Goal: Information Seeking & Learning: Learn about a topic

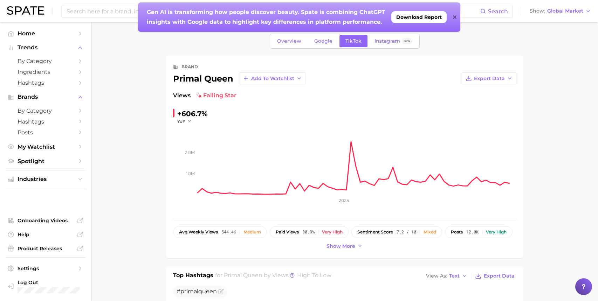
click at [456, 17] on icon at bounding box center [455, 17] width 4 height 6
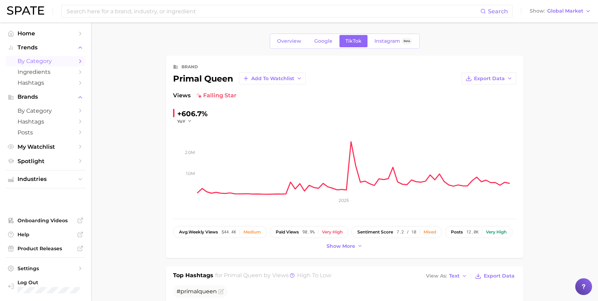
click at [48, 59] on span "by Category" at bounding box center [46, 61] width 56 height 7
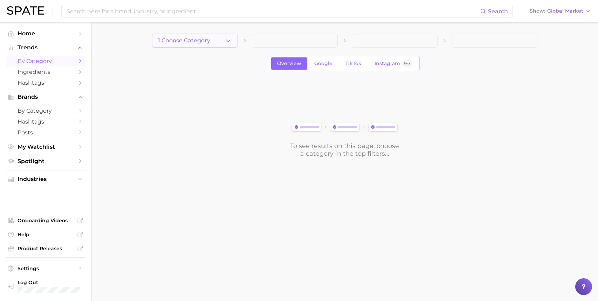
click at [233, 39] on button "1. Choose Category" at bounding box center [195, 41] width 86 height 14
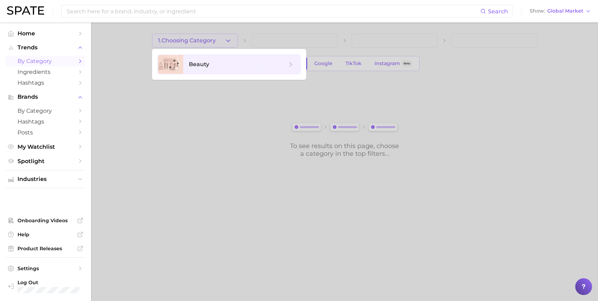
click at [203, 140] on div at bounding box center [299, 150] width 598 height 301
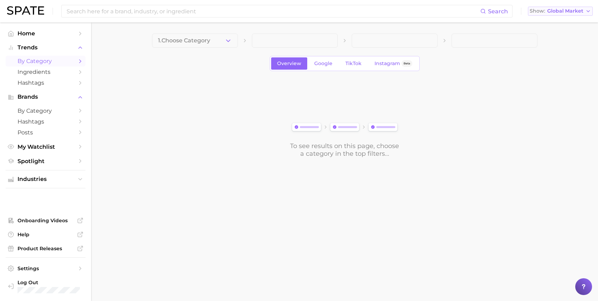
click at [556, 11] on span "Global Market" at bounding box center [566, 11] width 36 height 4
click at [553, 25] on span "[GEOGRAPHIC_DATA]" at bounding box center [559, 23] width 54 height 6
click at [229, 39] on icon "button" at bounding box center [228, 40] width 7 height 7
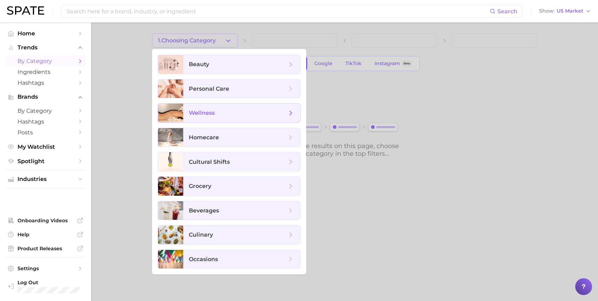
click at [225, 115] on span "wellness" at bounding box center [238, 113] width 98 height 8
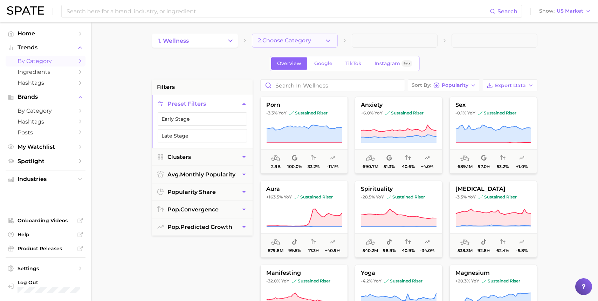
click at [325, 39] on icon "button" at bounding box center [328, 40] width 7 height 7
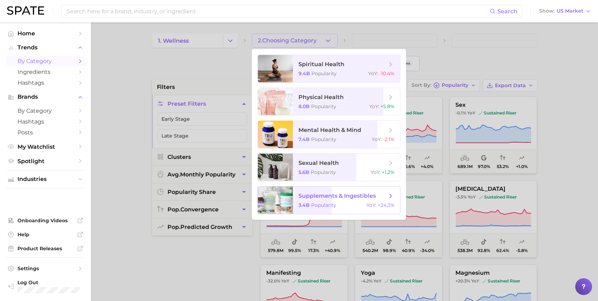
click at [333, 198] on span "supplements & ingestibles" at bounding box center [337, 196] width 77 height 7
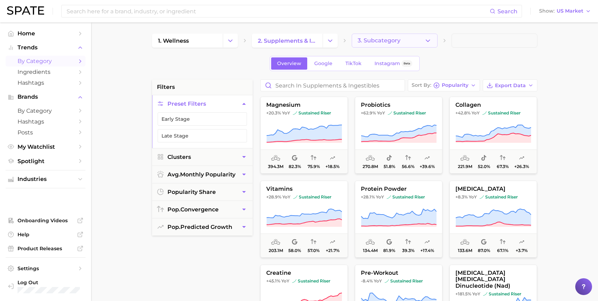
click at [433, 39] on button "3. Subcategory" at bounding box center [395, 41] width 86 height 14
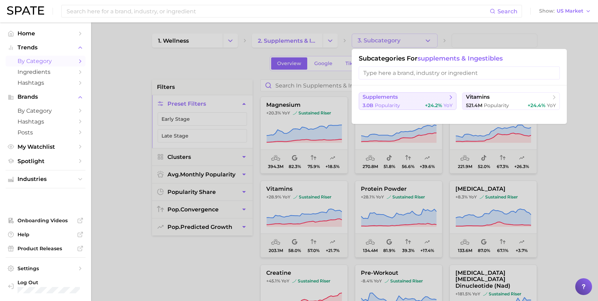
click at [400, 97] on span "supplements" at bounding box center [405, 97] width 85 height 7
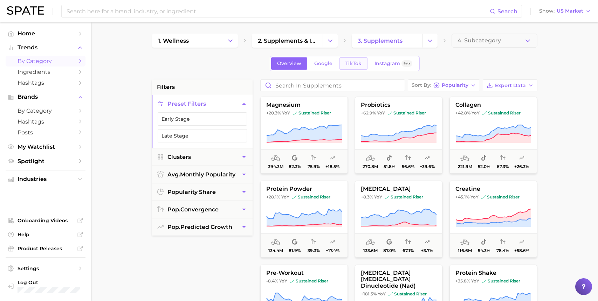
click at [356, 61] on span "TikTok" at bounding box center [354, 64] width 16 height 6
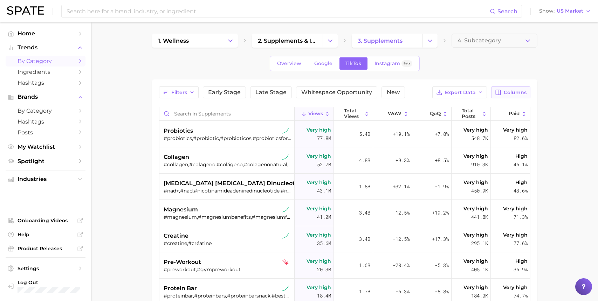
click at [508, 88] on button "Columns" at bounding box center [511, 93] width 39 height 12
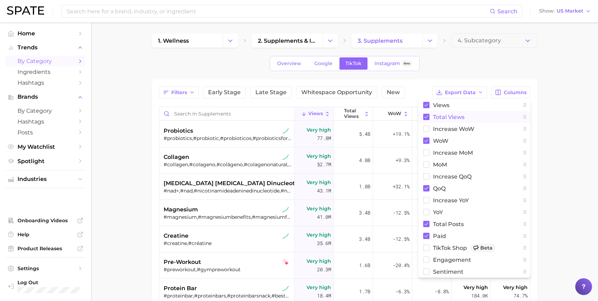
click at [438, 119] on span "Total Views" at bounding box center [449, 117] width 32 height 6
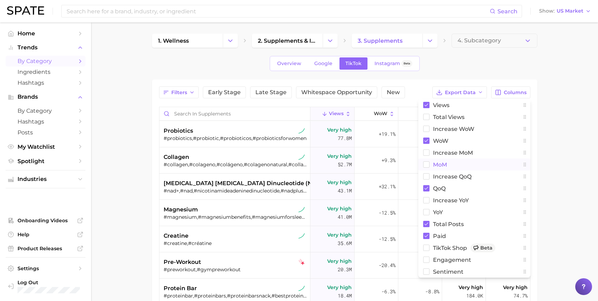
click at [438, 166] on span "MoM" at bounding box center [440, 165] width 14 height 6
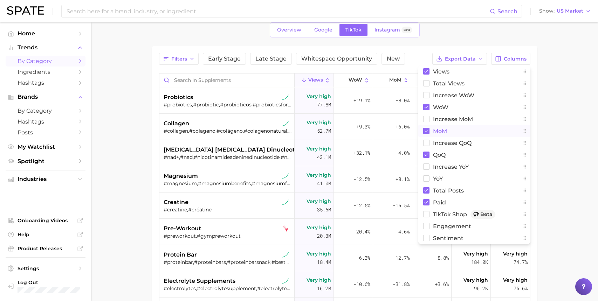
scroll to position [35, 0]
click at [439, 178] on span "YoY" at bounding box center [438, 178] width 10 height 6
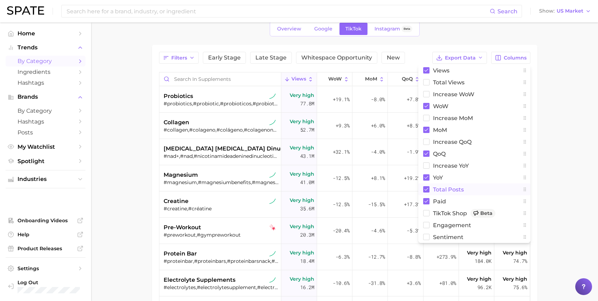
scroll to position [27, 0]
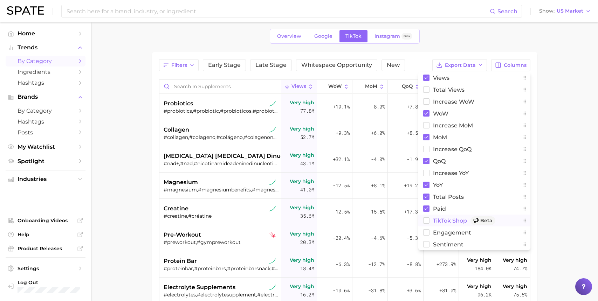
click at [441, 217] on span "TikTok Shop Beta" at bounding box center [464, 221] width 62 height 9
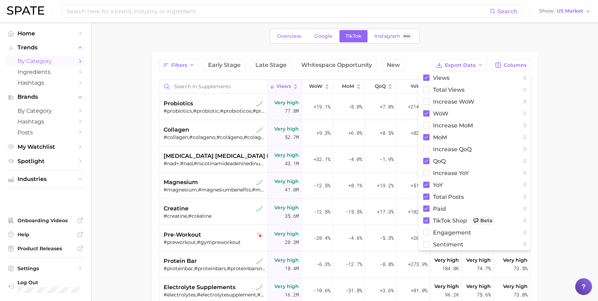
click at [551, 99] on main "1. wellness 2. supplements & ingestibles 3. supplements 4. Subcategory Overview…" at bounding box center [344, 209] width 507 height 428
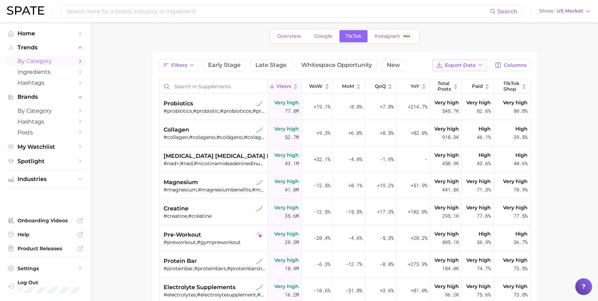
click at [477, 69] on button "Export Data" at bounding box center [460, 65] width 55 height 12
click at [467, 76] on button "Table Data CSV" at bounding box center [448, 78] width 77 height 13
click at [41, 60] on span "by Category" at bounding box center [46, 61] width 56 height 7
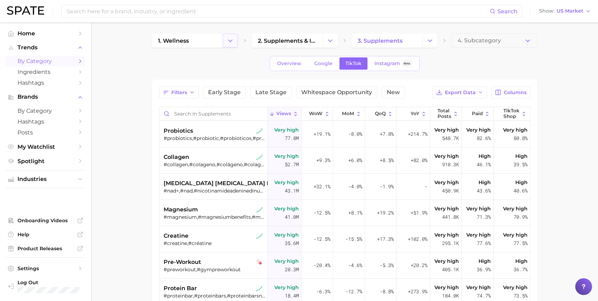
click at [231, 41] on polyline "Change Category" at bounding box center [231, 41] width 4 height 2
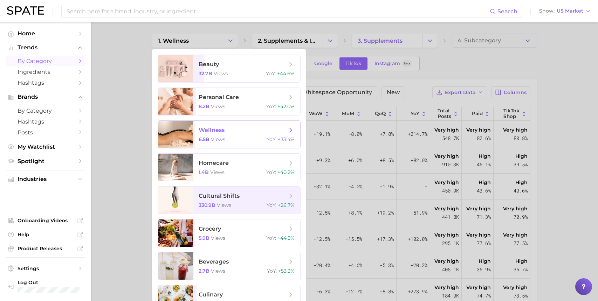
click at [225, 138] on div "6.5b views YoY : +33.4%" at bounding box center [247, 139] width 96 height 6
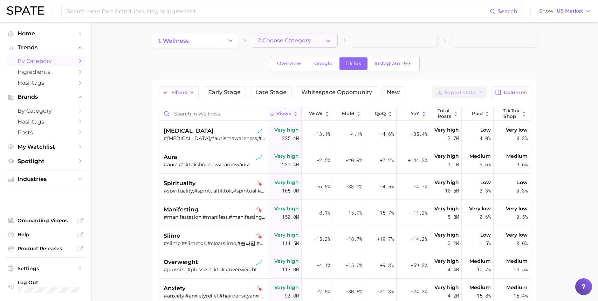
click at [330, 43] on icon "button" at bounding box center [328, 40] width 7 height 7
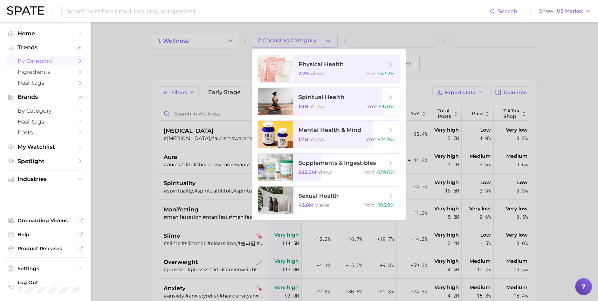
click at [216, 42] on div at bounding box center [299, 150] width 598 height 301
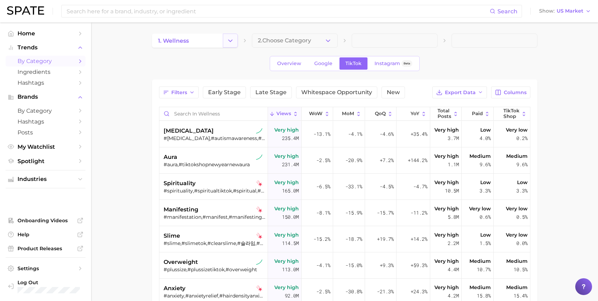
click at [232, 42] on icon "Change Category" at bounding box center [230, 40] width 7 height 7
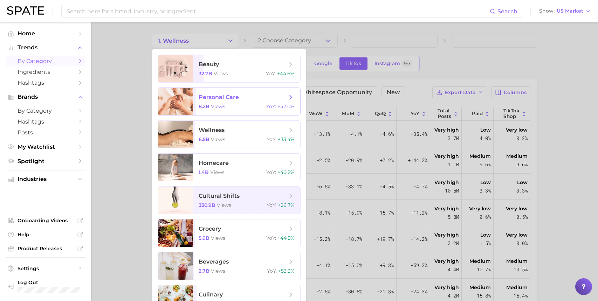
click at [236, 91] on span "personal care 8.2b views YoY : +42.0%" at bounding box center [246, 101] width 107 height 27
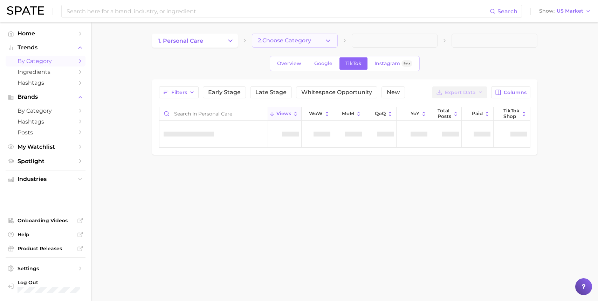
click at [331, 41] on icon "button" at bounding box center [328, 40] width 7 height 7
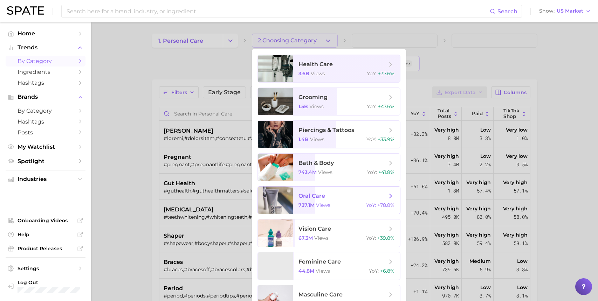
click at [334, 199] on span "oral care" at bounding box center [343, 196] width 88 height 8
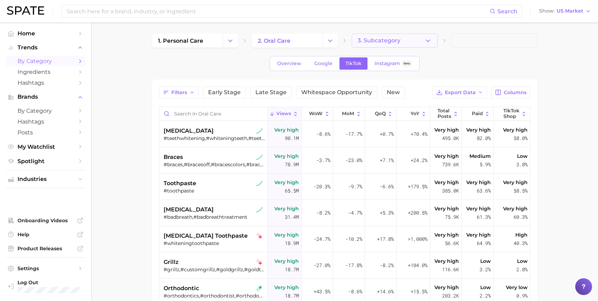
click at [423, 40] on button "3. Subcategory" at bounding box center [395, 41] width 86 height 14
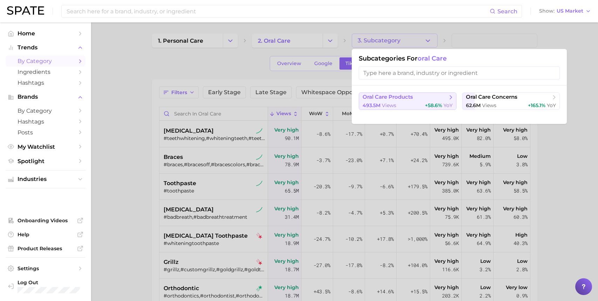
click at [388, 101] on span "oral care products" at bounding box center [405, 97] width 85 height 7
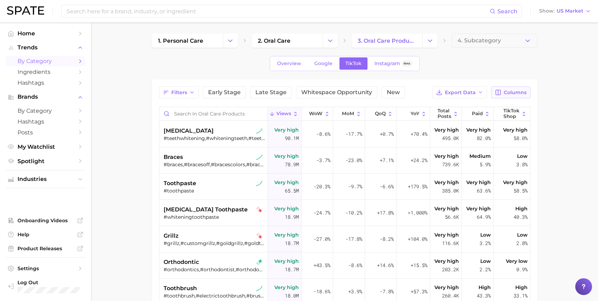
click at [511, 90] on span "Columns" at bounding box center [515, 93] width 23 height 6
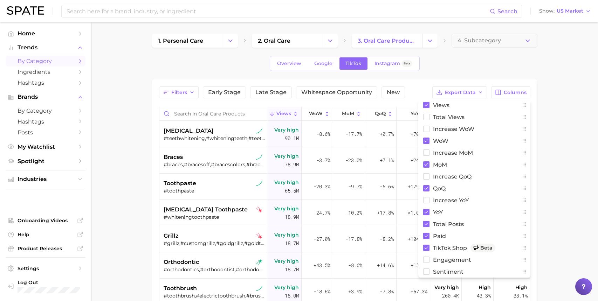
click at [543, 79] on main "1. personal care 2. oral care 3. oral care products 4. Subcategory Overview Goo…" at bounding box center [344, 236] width 507 height 428
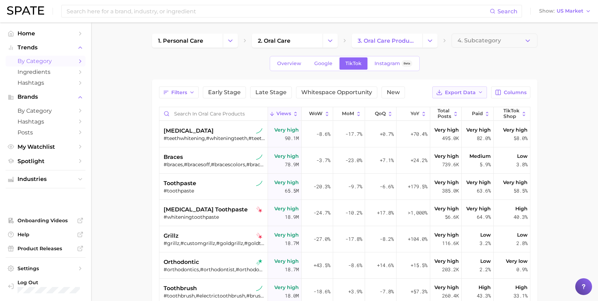
click at [479, 92] on icon "button" at bounding box center [481, 93] width 6 height 6
click at [465, 106] on button "Table Data CSV" at bounding box center [448, 105] width 77 height 13
click at [233, 44] on button "Change Category" at bounding box center [230, 41] width 15 height 14
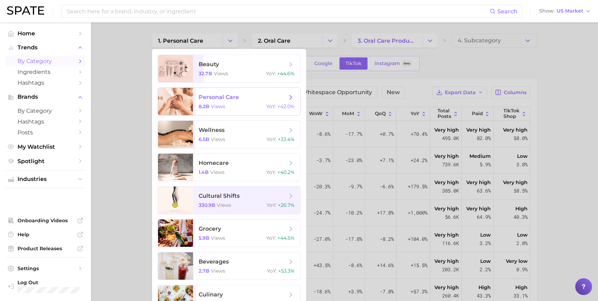
click at [229, 102] on span "personal care 8.2b views YoY : +42.0%" at bounding box center [246, 101] width 107 height 27
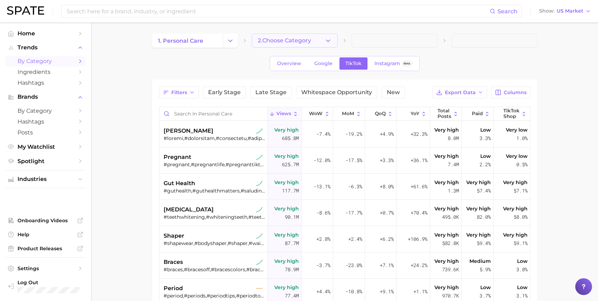
click at [328, 41] on polyline "button" at bounding box center [328, 41] width 4 height 2
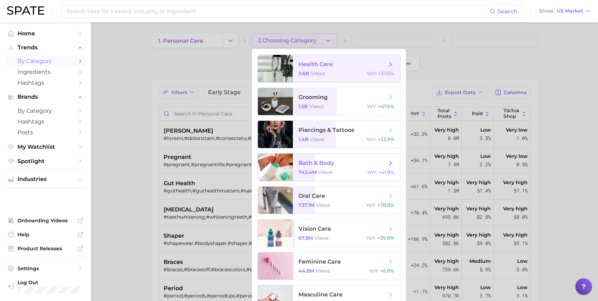
click at [337, 165] on span "bath & body" at bounding box center [343, 164] width 88 height 8
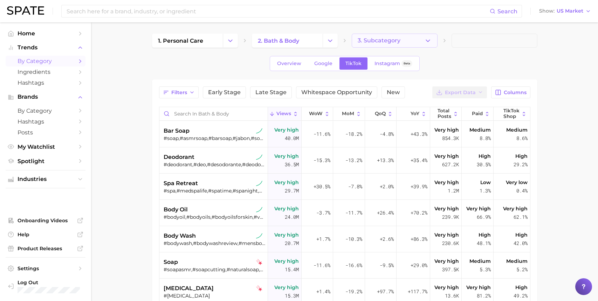
click at [425, 40] on icon "button" at bounding box center [428, 40] width 7 height 7
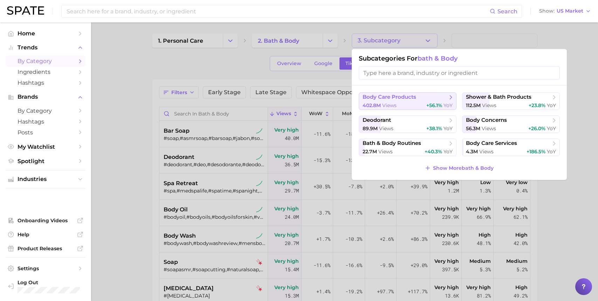
click at [415, 100] on span "body care products" at bounding box center [390, 97] width 54 height 7
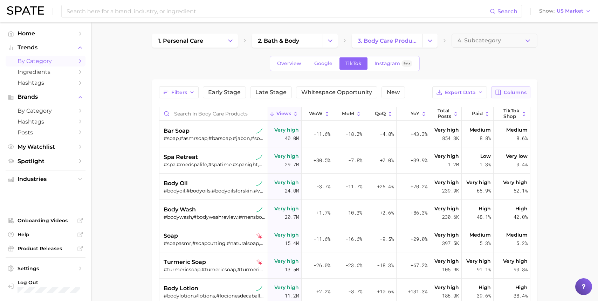
click at [509, 87] on button "Columns" at bounding box center [511, 93] width 39 height 12
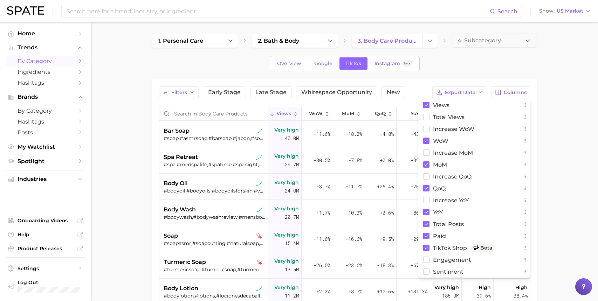
click at [551, 76] on main "1. personal care 2. bath & body 3. body care products 4. Subcategory Overview G…" at bounding box center [344, 236] width 507 height 428
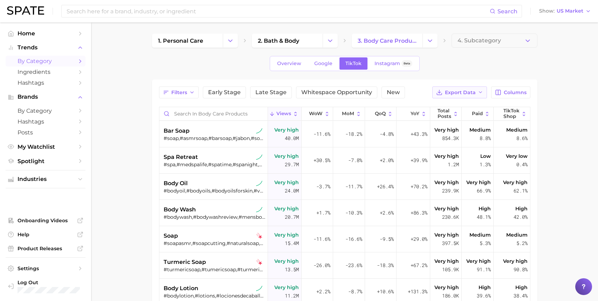
click at [483, 92] on icon "button" at bounding box center [481, 93] width 6 height 6
click at [469, 106] on button "Table Data CSV" at bounding box center [448, 105] width 77 height 13
click at [231, 43] on icon "Change Category" at bounding box center [230, 40] width 7 height 7
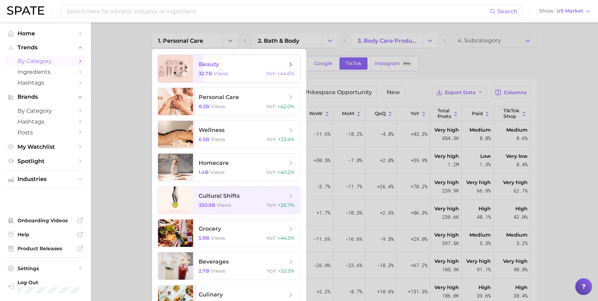
click at [233, 72] on div "32.7b views YoY : +44.6%" at bounding box center [247, 73] width 96 height 6
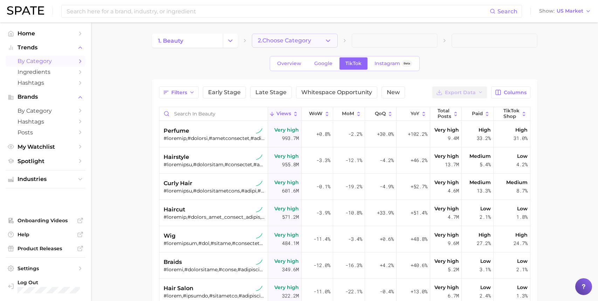
click at [327, 40] on polyline "button" at bounding box center [328, 41] width 4 height 2
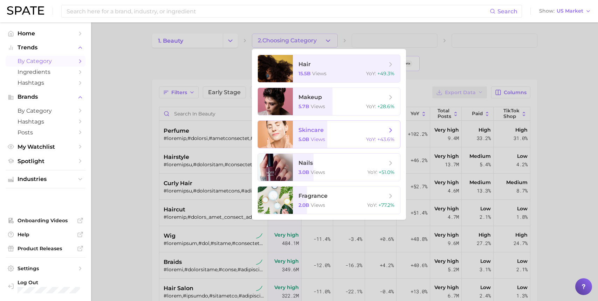
click at [333, 137] on div "5.0b views YoY : +43.6%" at bounding box center [347, 139] width 96 height 6
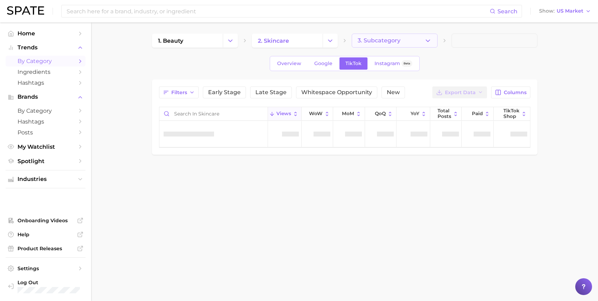
click at [429, 43] on icon "button" at bounding box center [428, 40] width 7 height 7
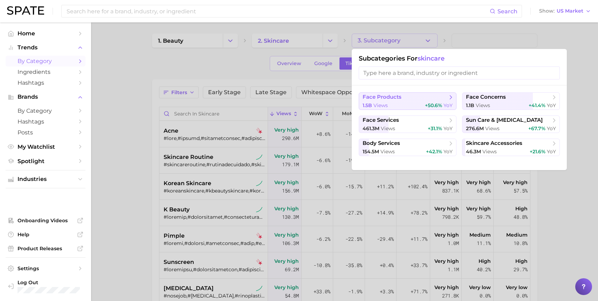
click at [413, 101] on button "face products 1.5b views +50.6% YoY" at bounding box center [408, 102] width 98 height 18
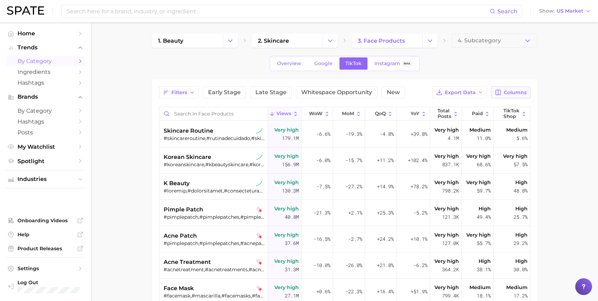
click at [524, 94] on span "Columns" at bounding box center [515, 93] width 23 height 6
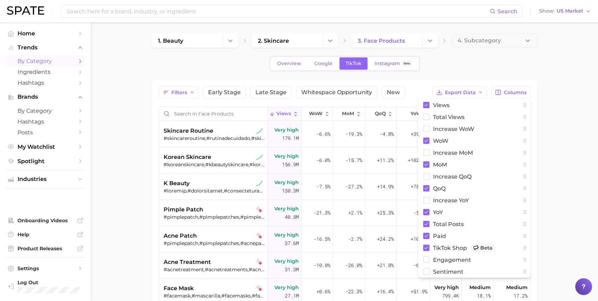
click at [542, 84] on main "1. beauty 2. skincare 3. face products 4. Subcategory Overview Google TikTok In…" at bounding box center [344, 236] width 507 height 428
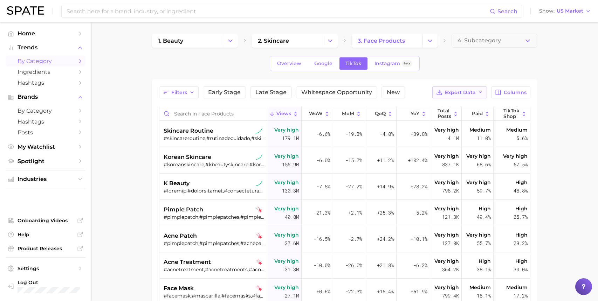
click at [479, 94] on icon "button" at bounding box center [481, 93] width 6 height 6
click at [469, 104] on button "Table Data CSV" at bounding box center [448, 105] width 77 height 13
click at [237, 43] on button "Change Category" at bounding box center [230, 41] width 15 height 14
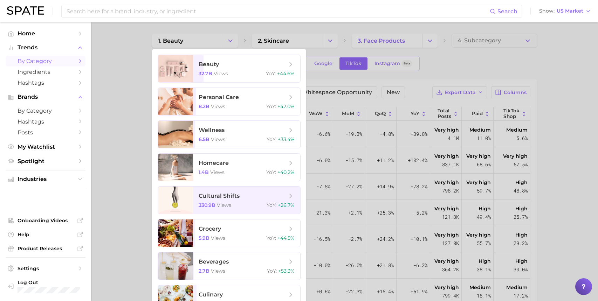
click at [522, 62] on div at bounding box center [299, 150] width 598 height 301
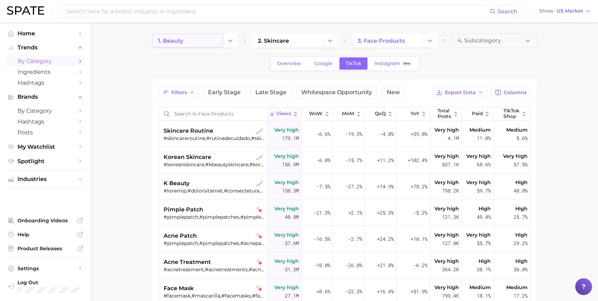
click at [187, 45] on link "1. beauty" at bounding box center [187, 41] width 71 height 14
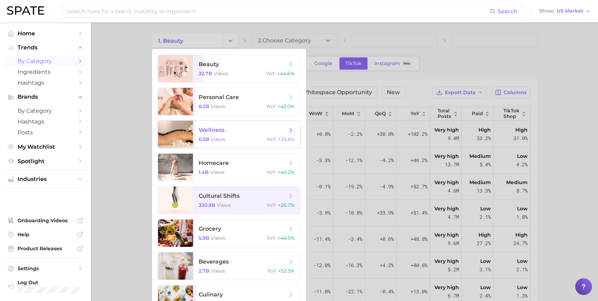
click at [233, 133] on span "wellness" at bounding box center [243, 131] width 88 height 8
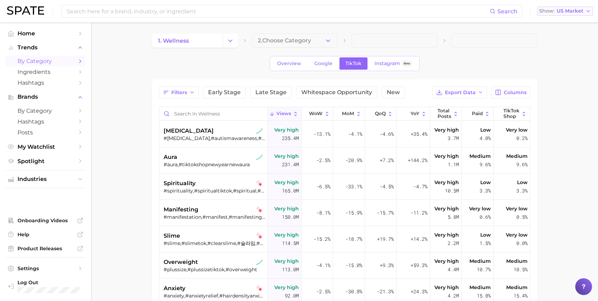
click at [587, 10] on icon "button" at bounding box center [589, 11] width 6 height 6
click at [578, 34] on span "[GEOGRAPHIC_DATA]" at bounding box center [568, 35] width 54 height 6
click at [328, 39] on icon "button" at bounding box center [328, 40] width 7 height 7
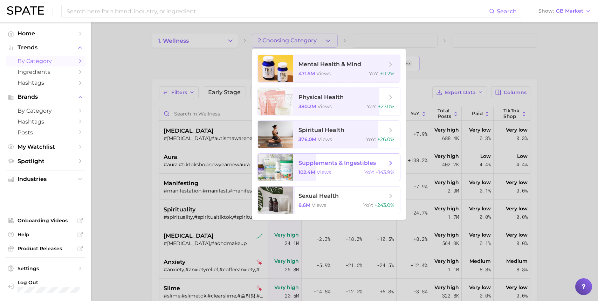
click at [345, 167] on span "supplements & ingestibles" at bounding box center [343, 164] width 88 height 8
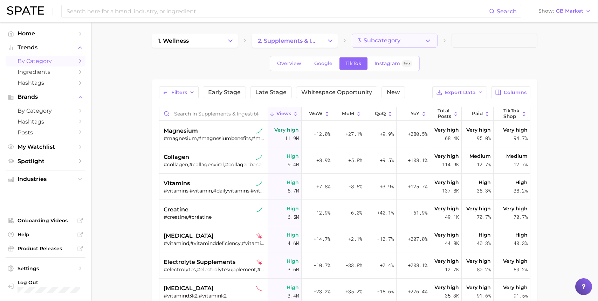
click at [427, 39] on icon "button" at bounding box center [428, 40] width 7 height 7
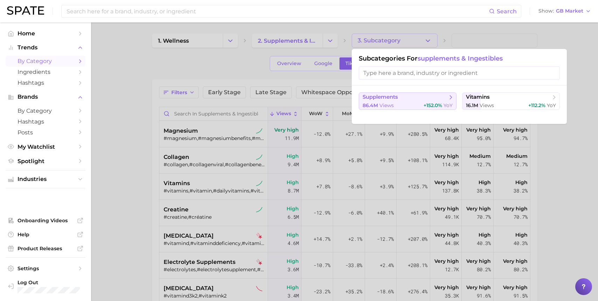
click at [409, 100] on span "supplements" at bounding box center [405, 97] width 85 height 7
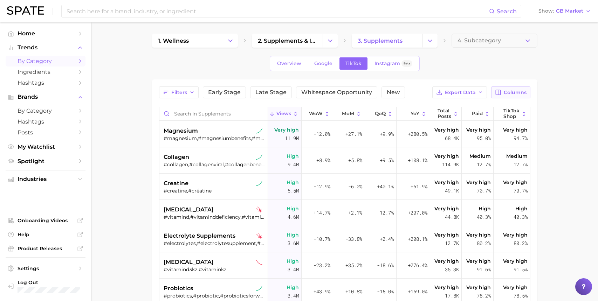
click at [501, 89] on button "Columns" at bounding box center [511, 93] width 39 height 12
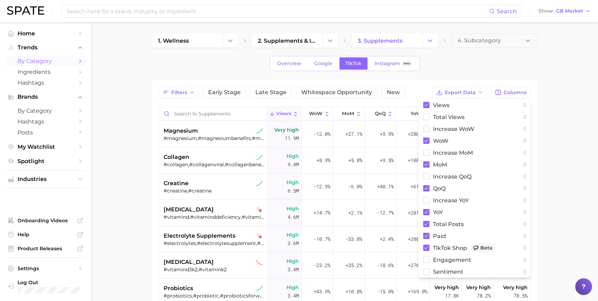
click at [533, 70] on div "Overview Google TikTok Instagram Beta" at bounding box center [345, 63] width 386 height 15
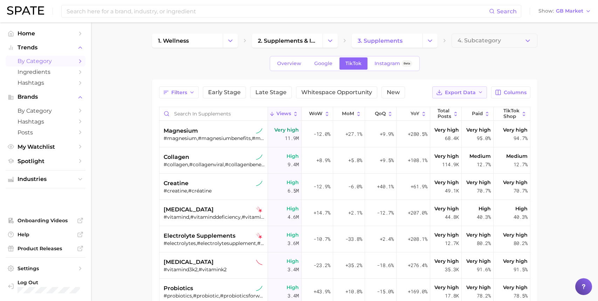
click at [473, 95] on span "Export Data" at bounding box center [460, 93] width 31 height 6
click at [461, 102] on button "Table Data CSV" at bounding box center [448, 105] width 77 height 13
click at [574, 12] on span "GB Market" at bounding box center [569, 11] width 27 height 4
click at [558, 88] on button "Global" at bounding box center [567, 86] width 61 height 13
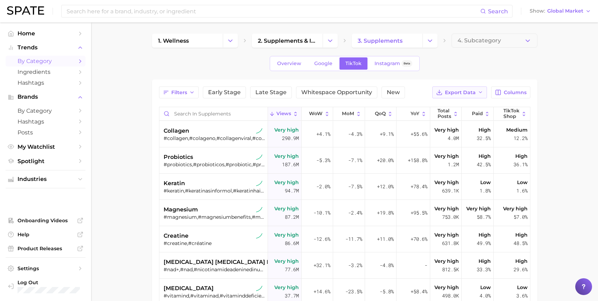
click at [484, 95] on button "Export Data" at bounding box center [460, 93] width 55 height 12
click at [506, 74] on div "1. wellness 2. supplements & ingestibles 3. supplements 4. Subcategory Overview…" at bounding box center [345, 225] width 386 height 382
click at [514, 95] on span "Columns" at bounding box center [515, 93] width 23 height 6
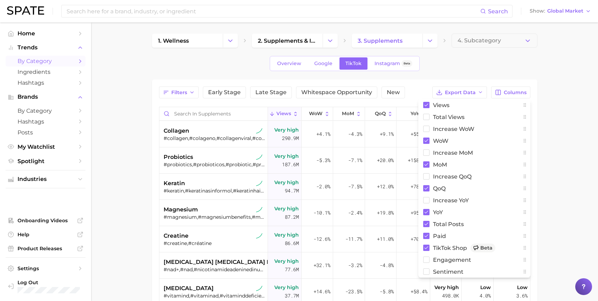
click at [527, 74] on div "1. wellness 2. supplements & ingestibles 3. supplements 4. Subcategory Overview…" at bounding box center [345, 225] width 386 height 382
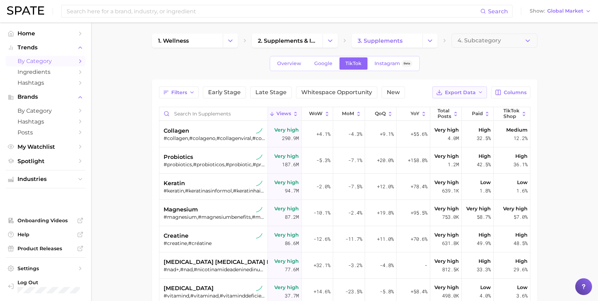
click at [480, 91] on icon "button" at bounding box center [481, 93] width 6 height 6
click at [466, 102] on button "Table Data CSV" at bounding box center [448, 105] width 77 height 13
click at [158, 10] on input at bounding box center [273, 11] width 415 height 12
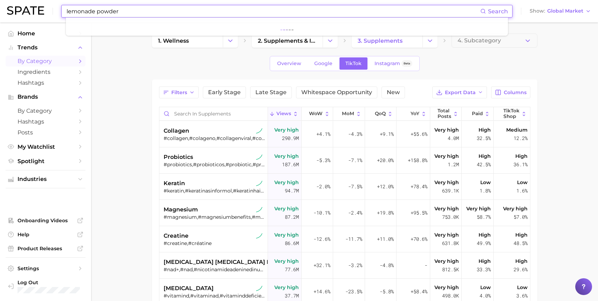
type input "lemonade powder"
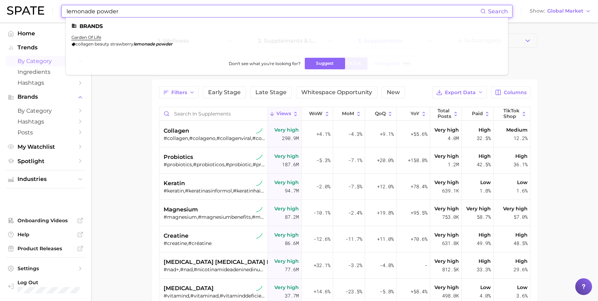
click at [151, 13] on input "lemonade powder" at bounding box center [273, 11] width 415 height 12
